Goal: Communication & Community: Answer question/provide support

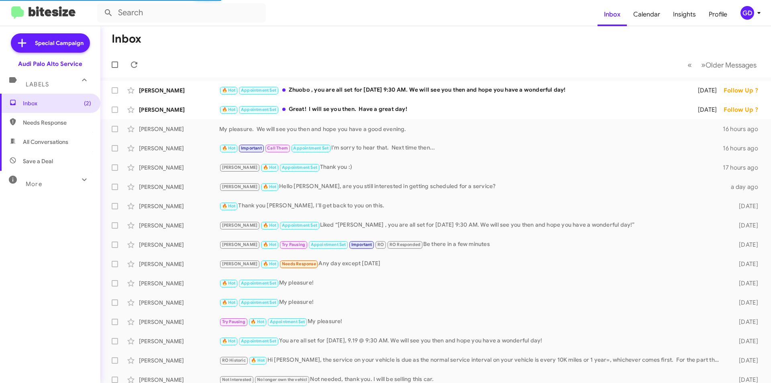
click at [54, 124] on span "Needs Response" at bounding box center [57, 122] width 68 height 8
type input "in:needs-response"
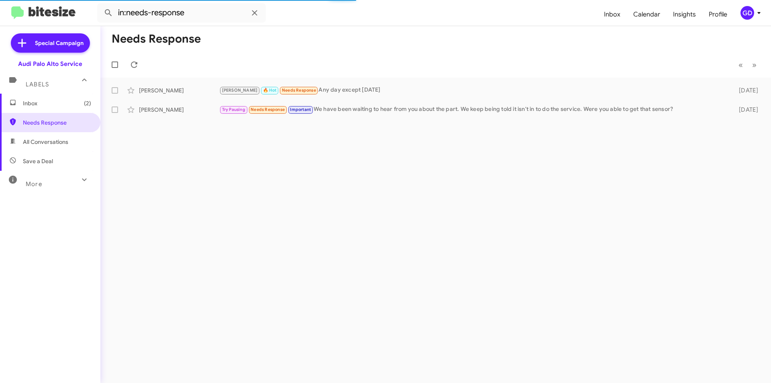
click at [31, 104] on span "Inbox (2)" at bounding box center [57, 103] width 68 height 8
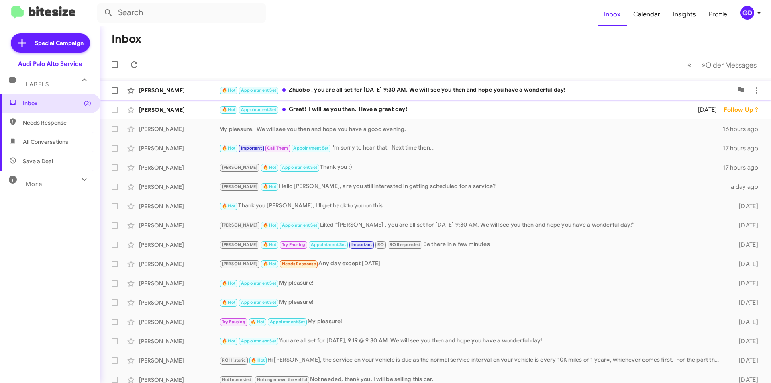
click at [167, 91] on div "[PERSON_NAME]" at bounding box center [179, 90] width 80 height 8
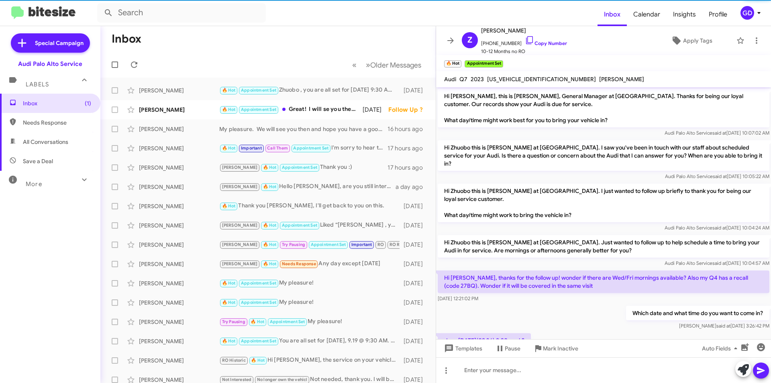
scroll to position [56, 0]
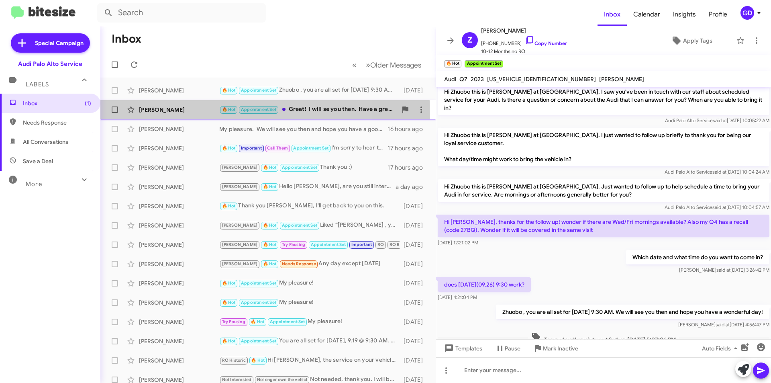
click at [146, 116] on div "[PERSON_NAME] 🔥 Hot Appointment Set Great! I will se you then. Have a great day…" at bounding box center [268, 110] width 322 height 16
